Goal: Navigation & Orientation: Find specific page/section

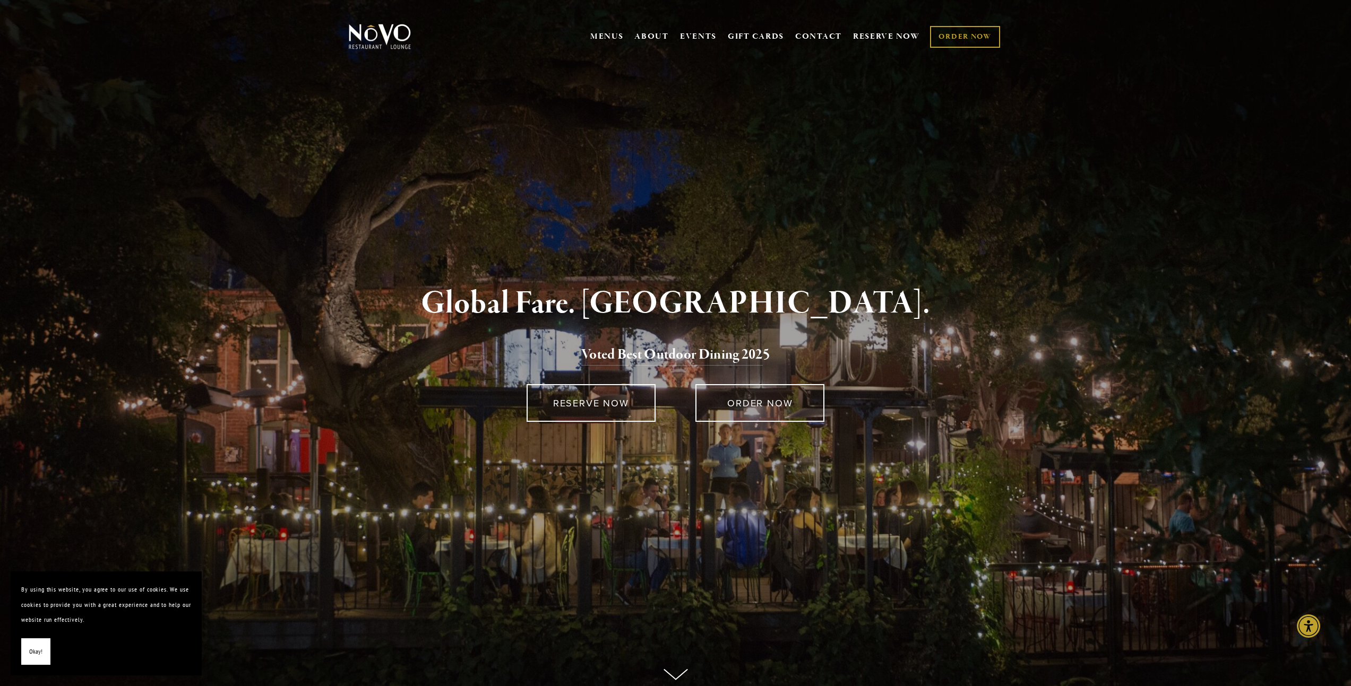
scroll to position [2, 0]
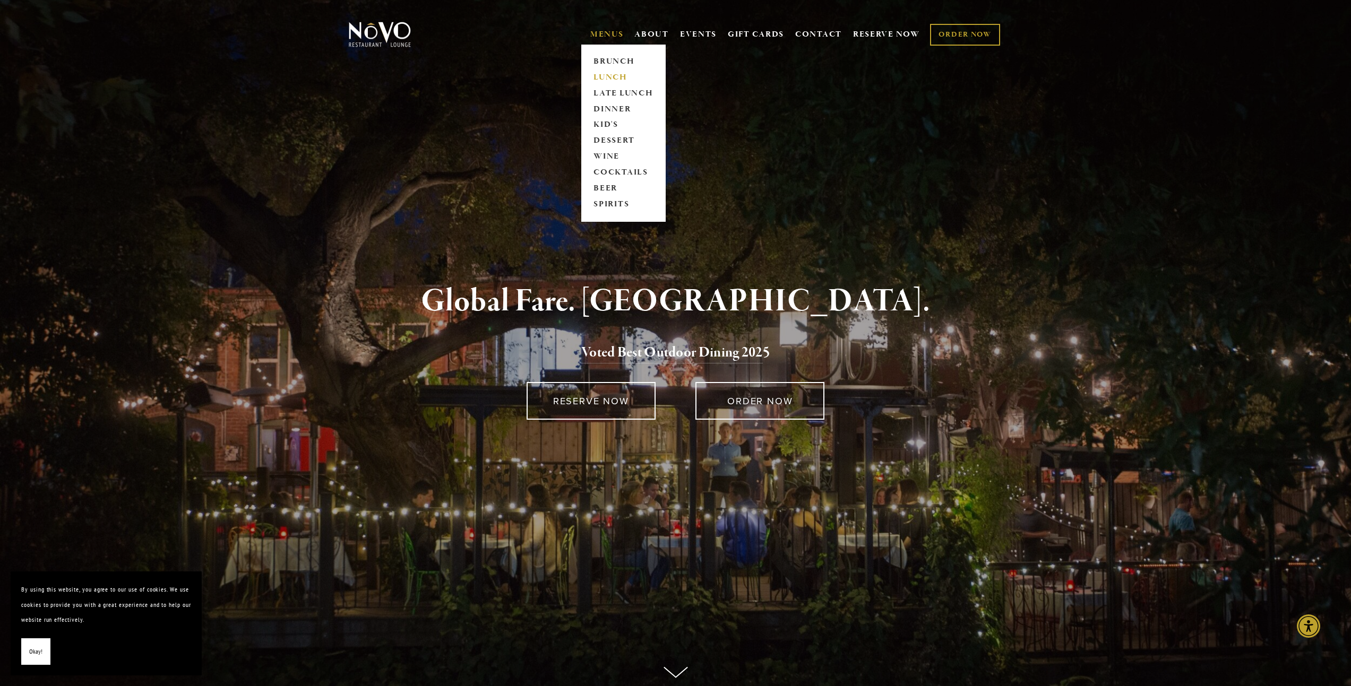
click at [611, 74] on link "LUNCH" at bounding box center [623, 78] width 66 height 16
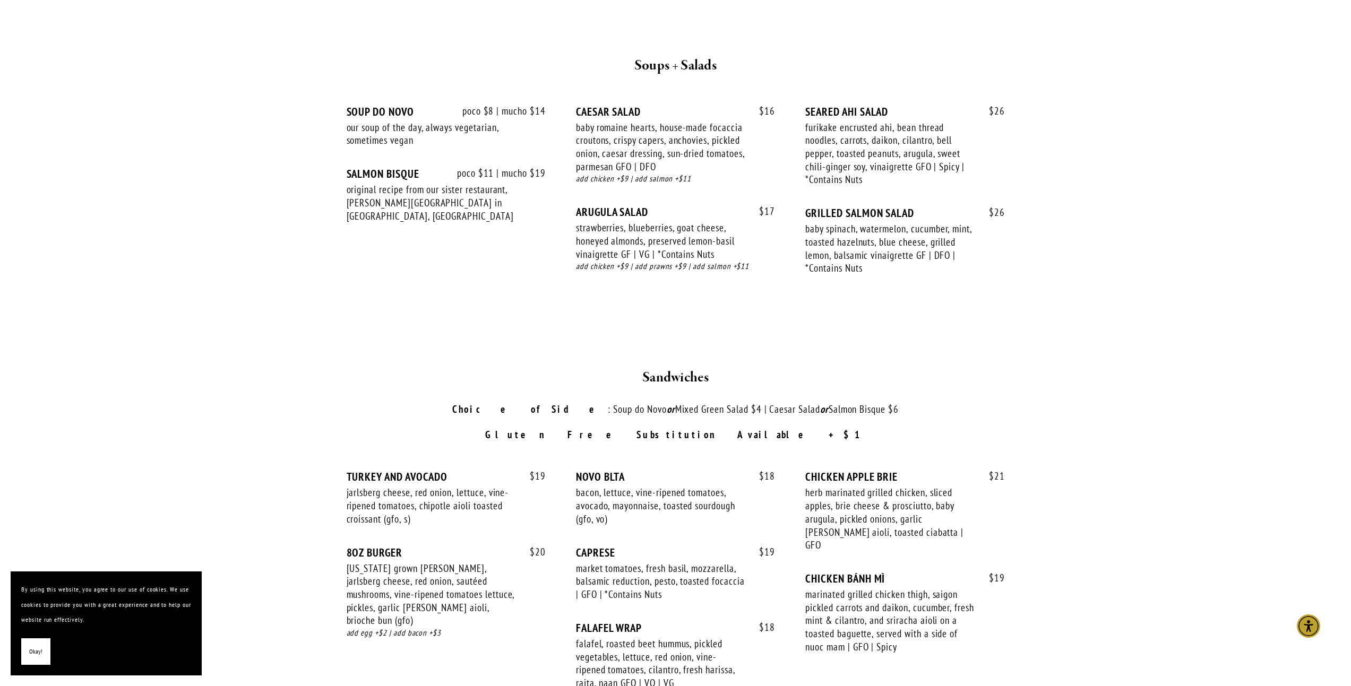
scroll to position [1121, 0]
